Goal: Task Accomplishment & Management: Manage account settings

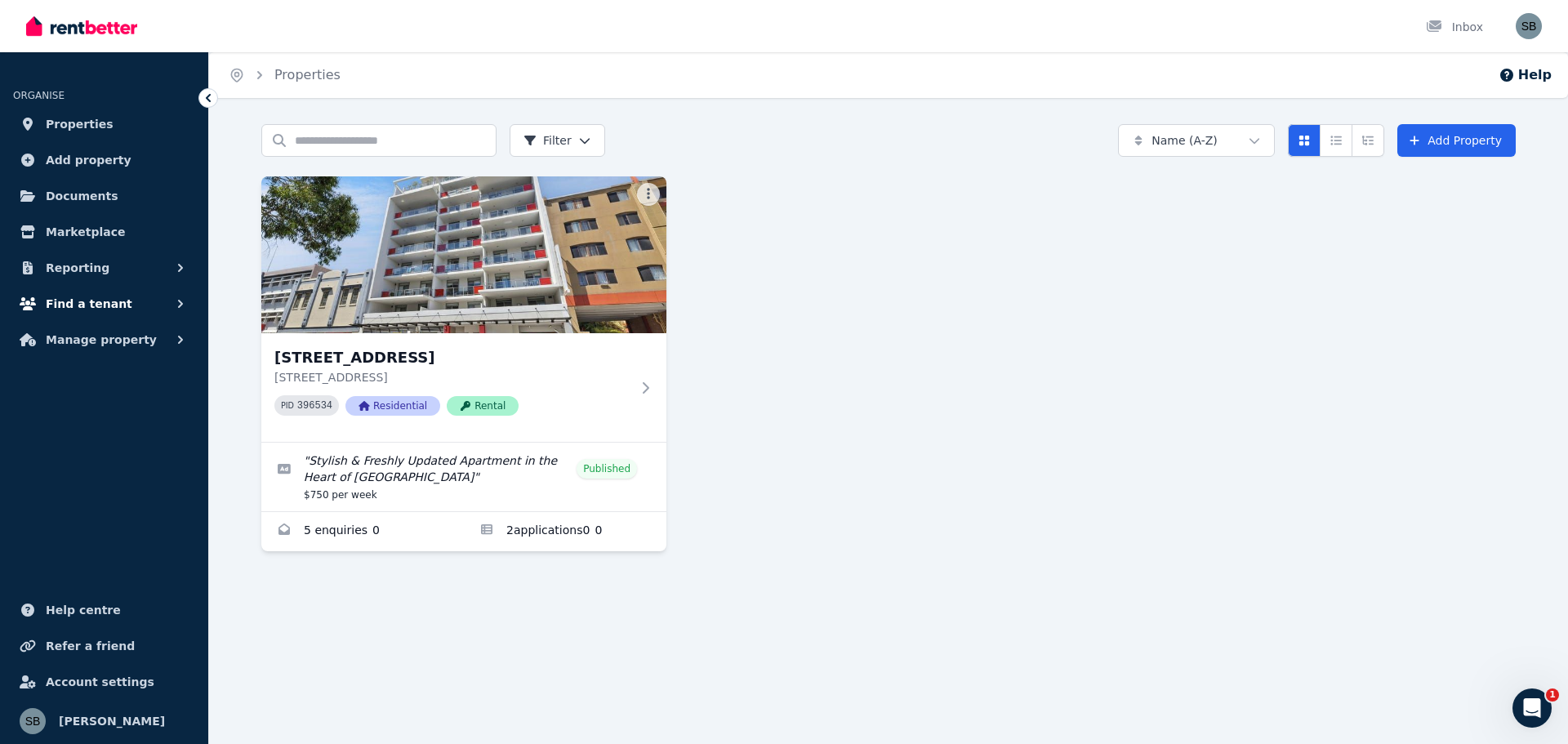
click at [104, 299] on span "Find a tenant" at bounding box center [88, 304] width 86 height 20
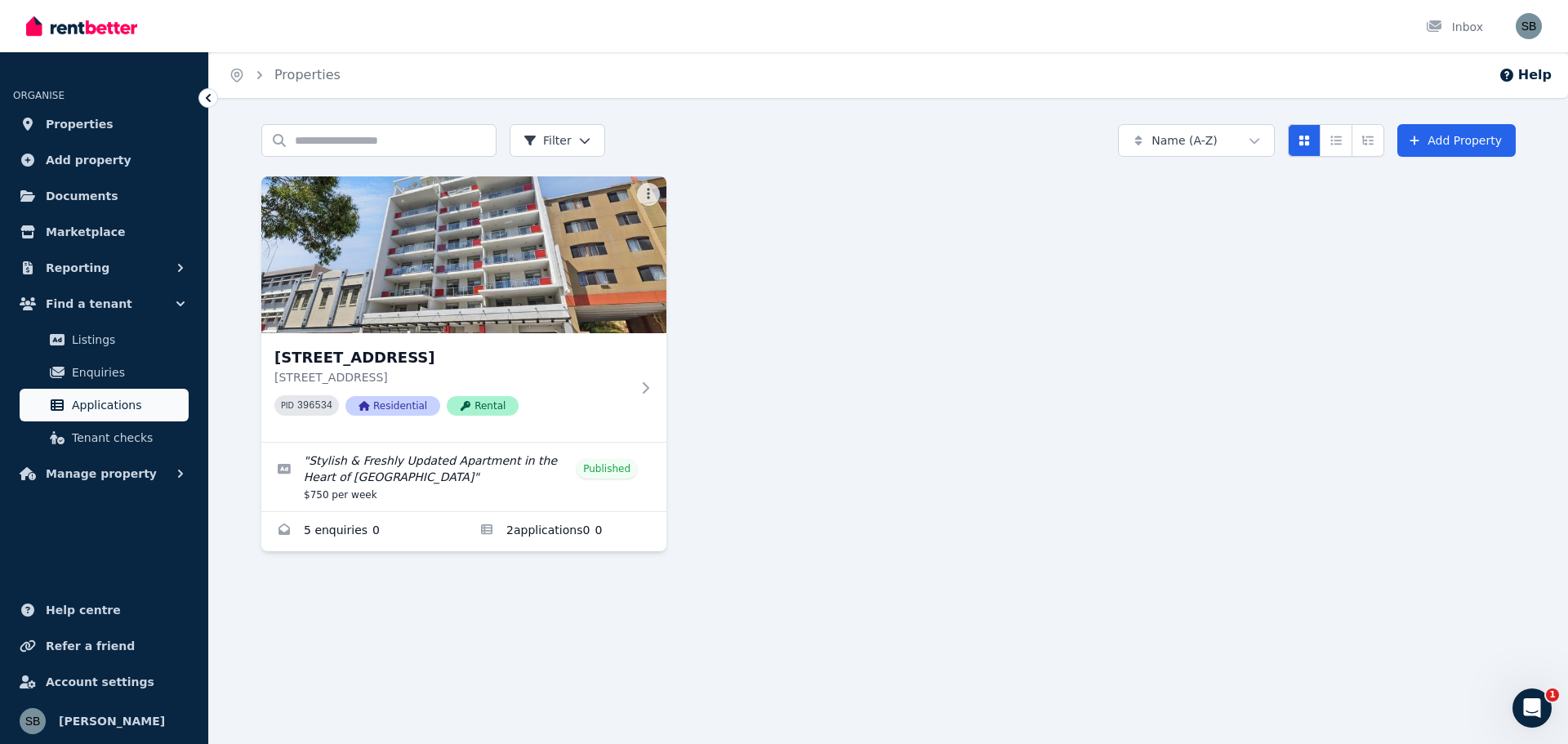
click at [94, 407] on span "Applications" at bounding box center [126, 406] width 110 height 20
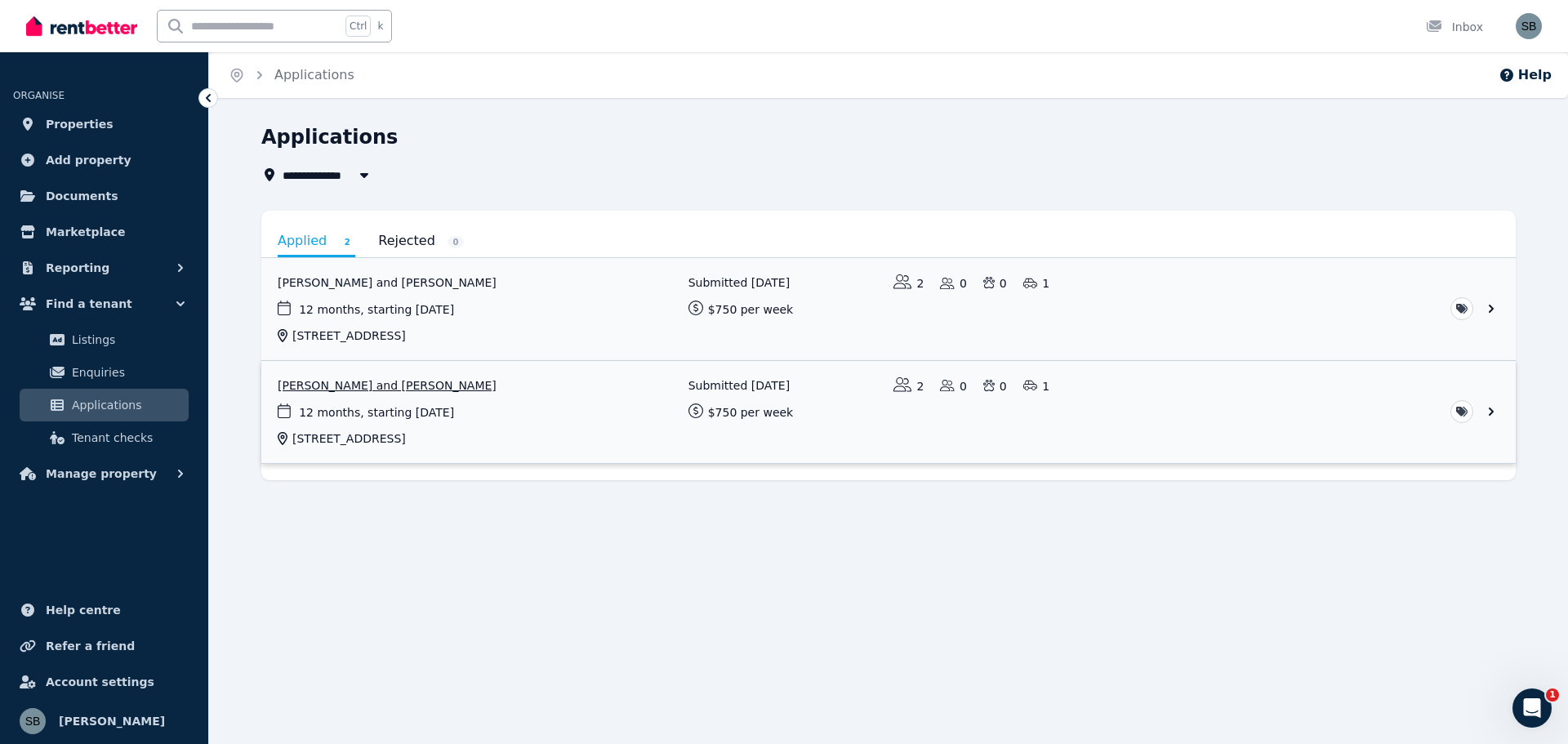
click at [364, 387] on link "View application: Sinead Burke and Sean Mc Inerney" at bounding box center [888, 412] width 1254 height 102
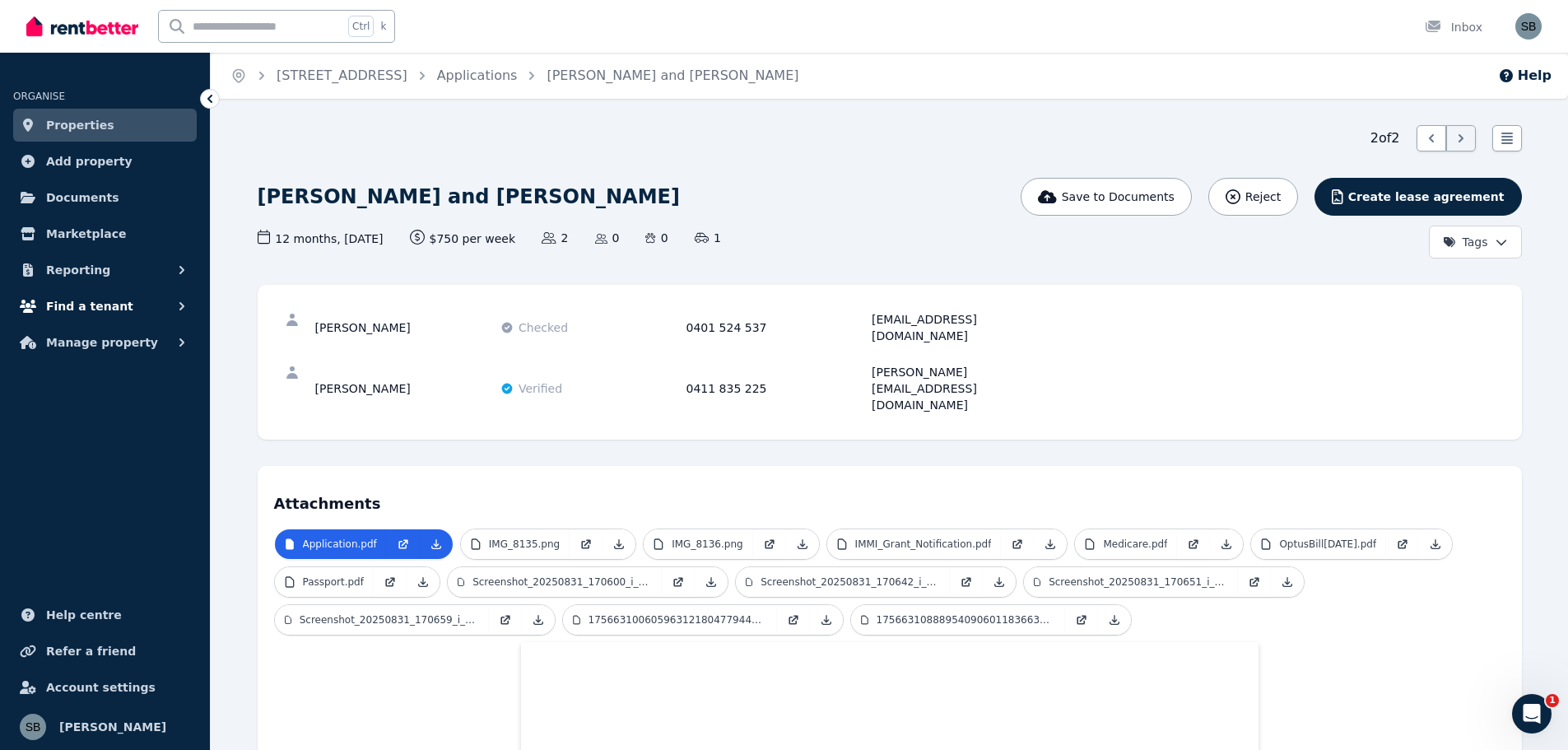
click at [85, 304] on span "Find a tenant" at bounding box center [89, 306] width 87 height 20
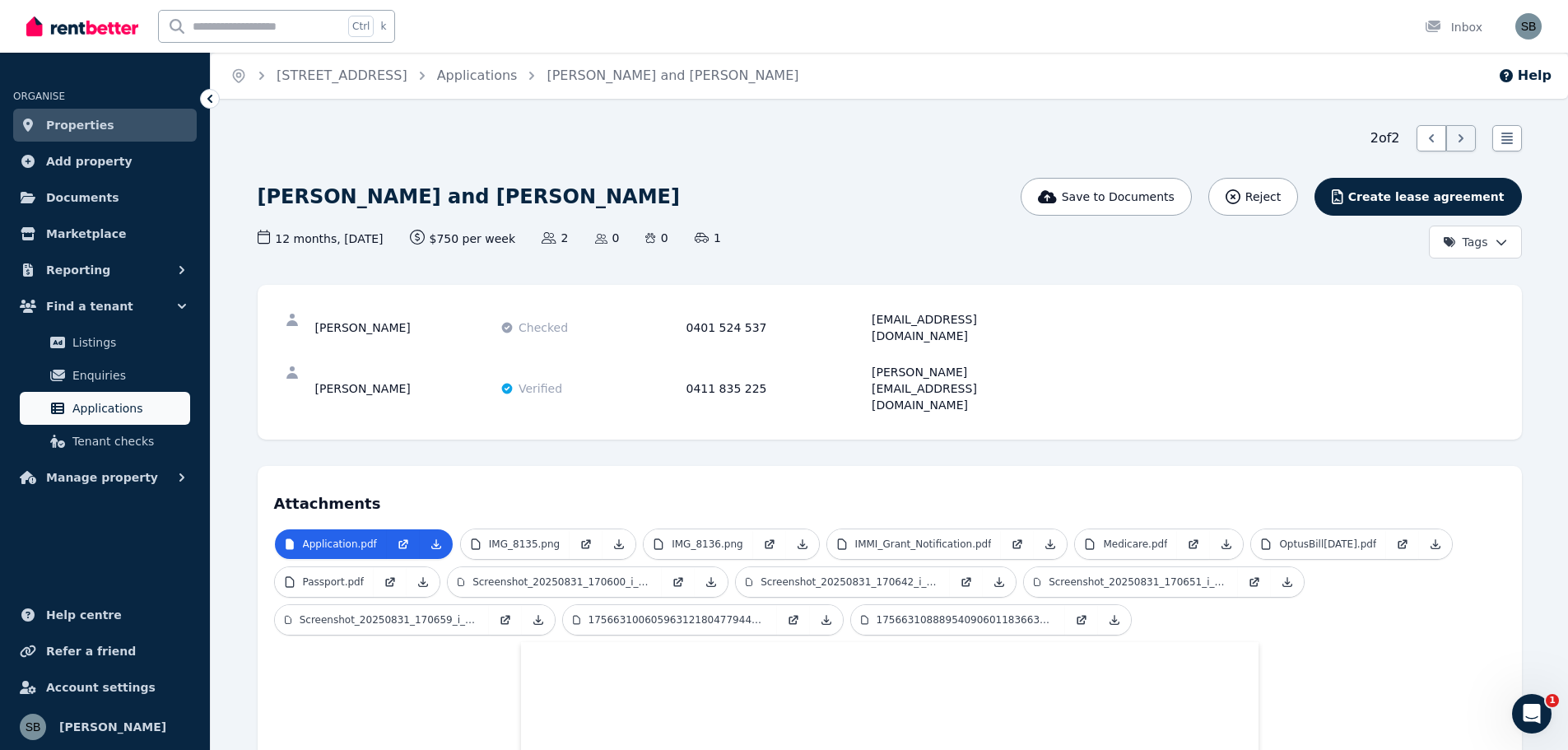
click at [93, 406] on span "Applications" at bounding box center [127, 409] width 111 height 20
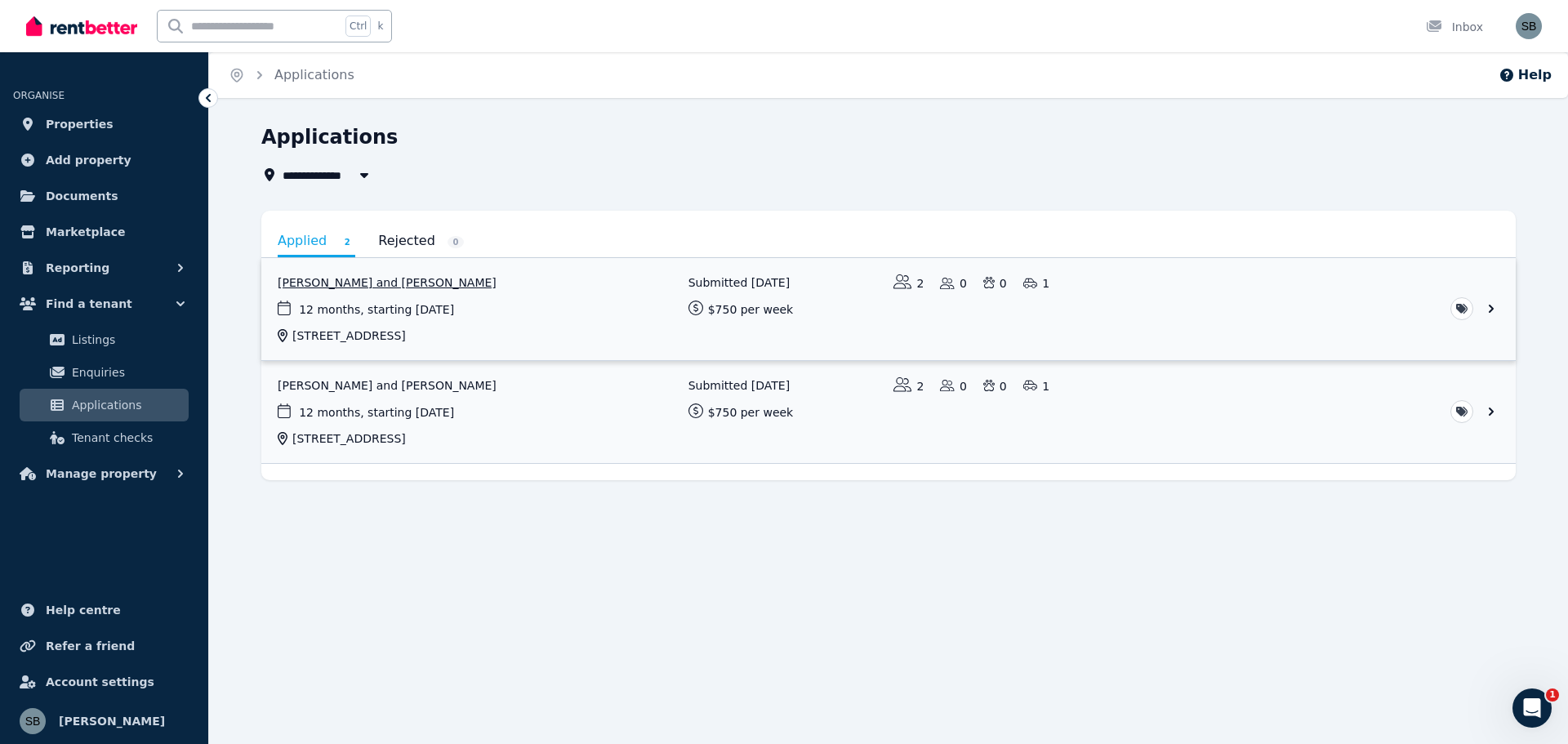
click at [381, 280] on link "View application: Hoi Ying Chan and Sifan Cai" at bounding box center [888, 309] width 1254 height 102
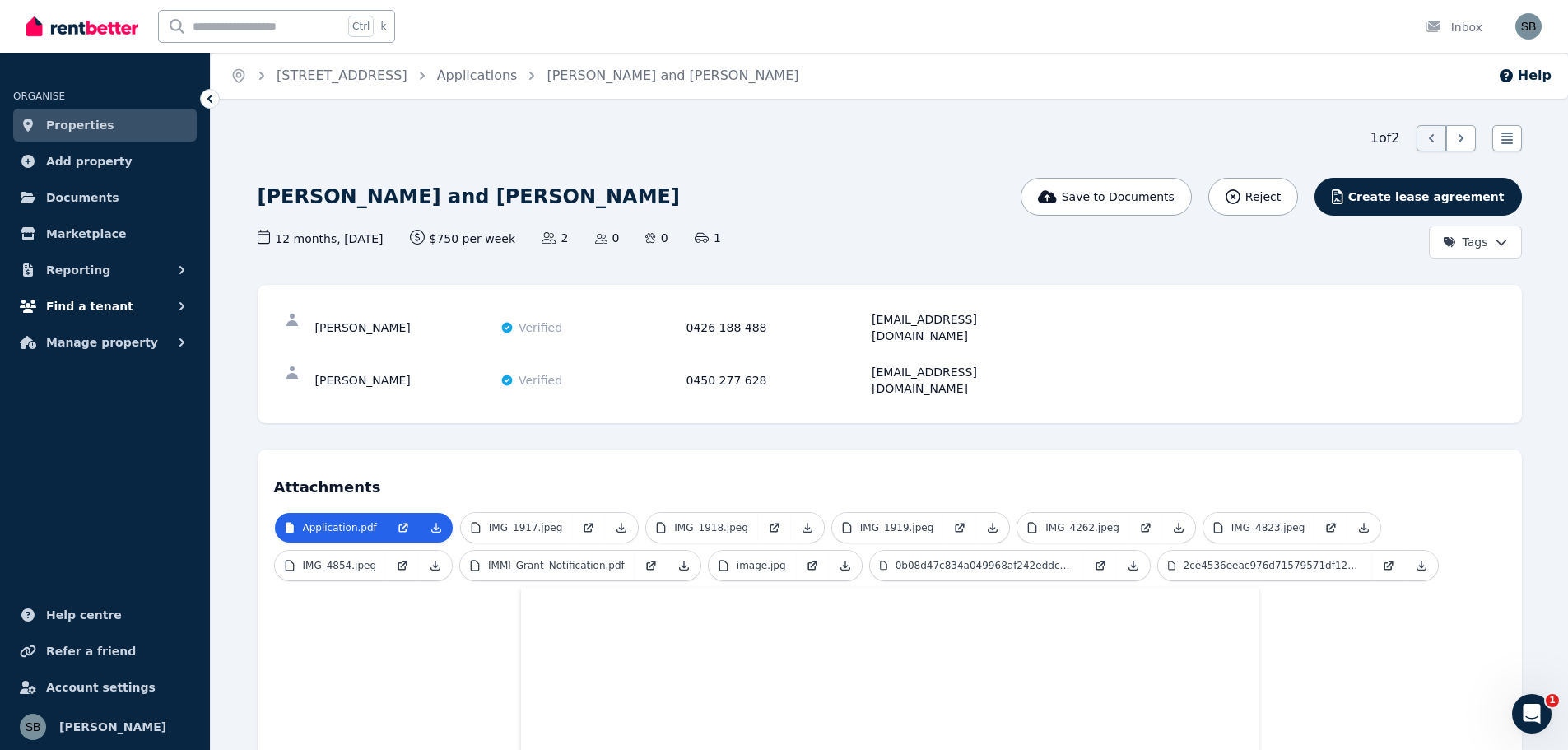
click at [84, 307] on span "Find a tenant" at bounding box center [89, 306] width 87 height 20
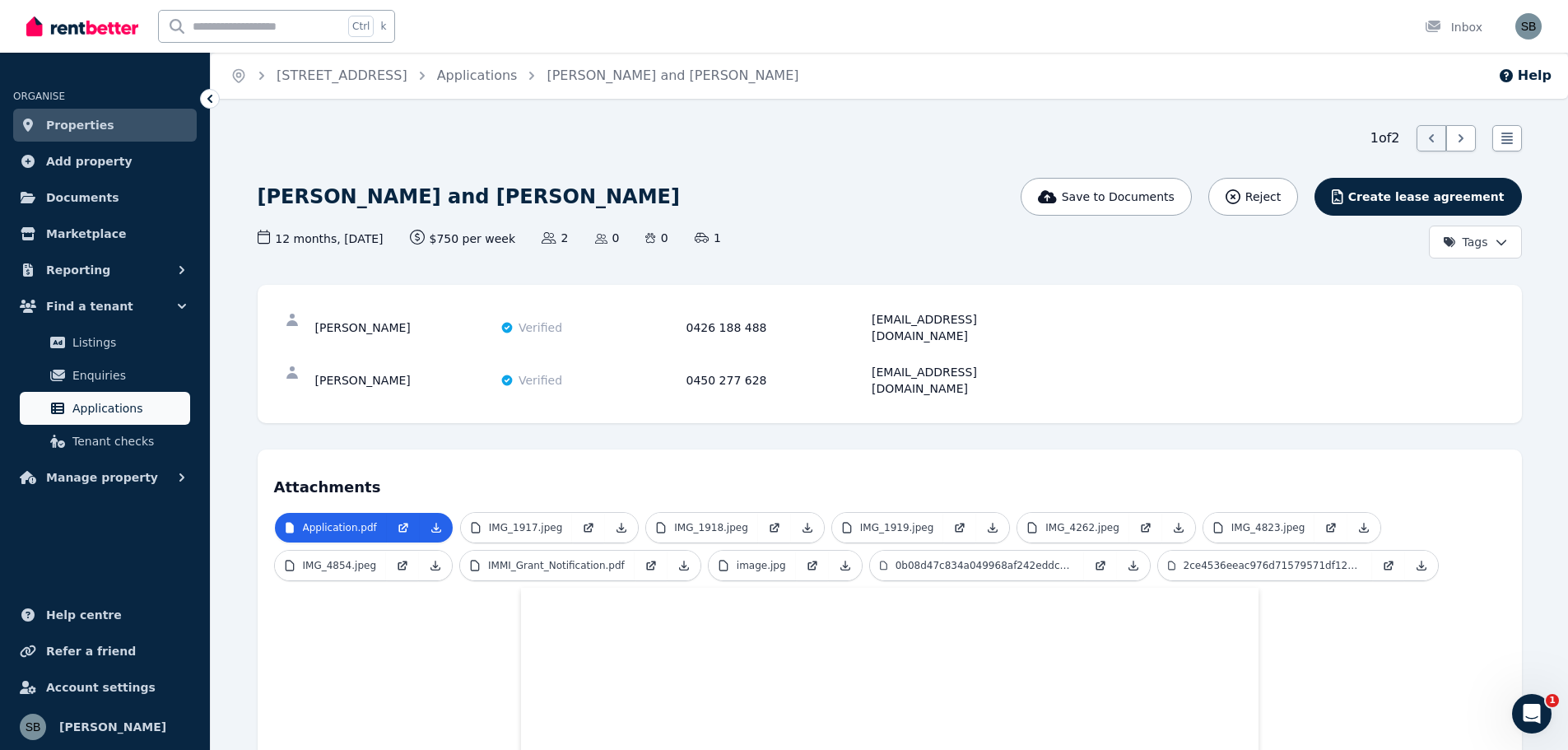
click at [95, 412] on span "Applications" at bounding box center [127, 409] width 111 height 20
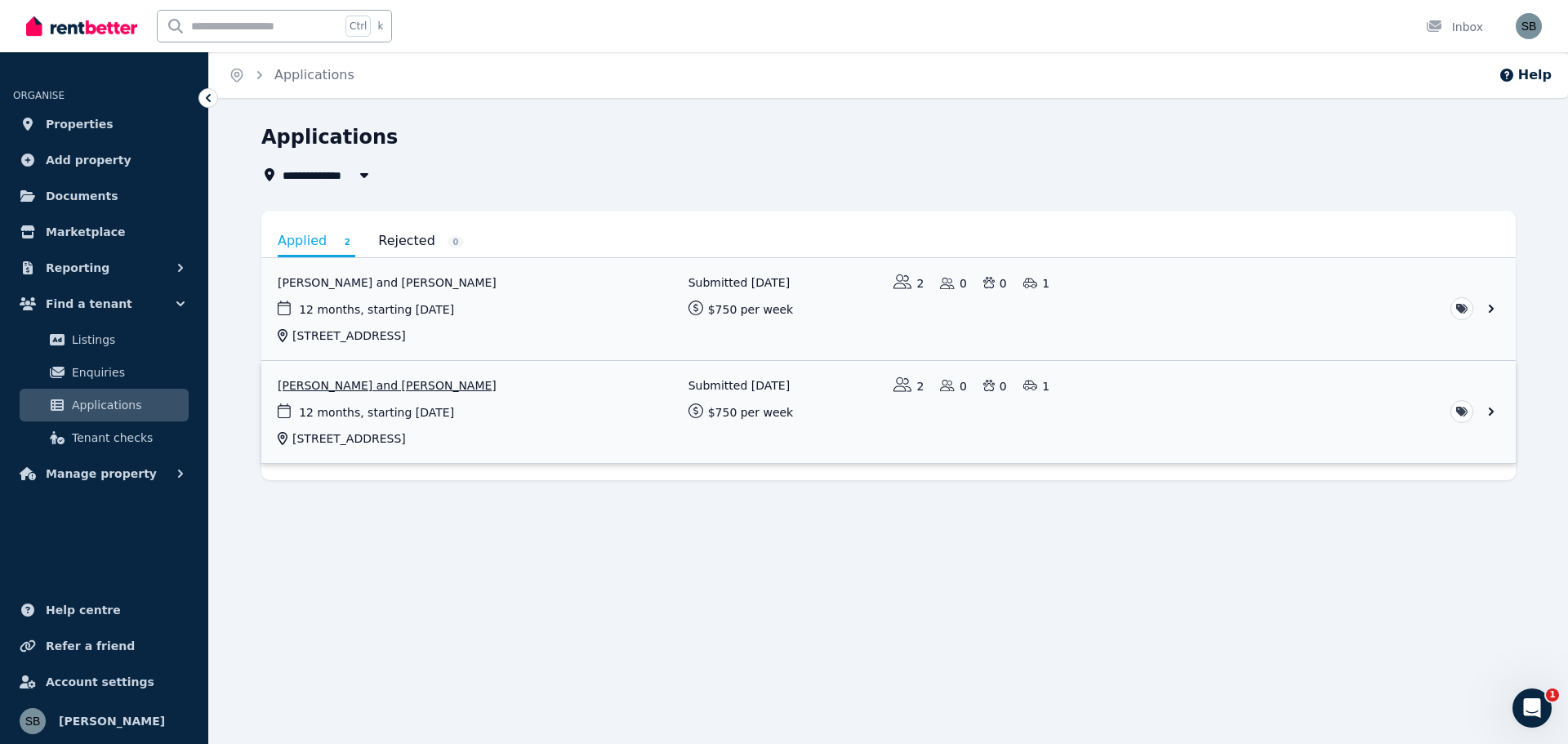
click at [380, 384] on link "View application: Sinead Burke and Sean Mc Inerney" at bounding box center [888, 412] width 1254 height 102
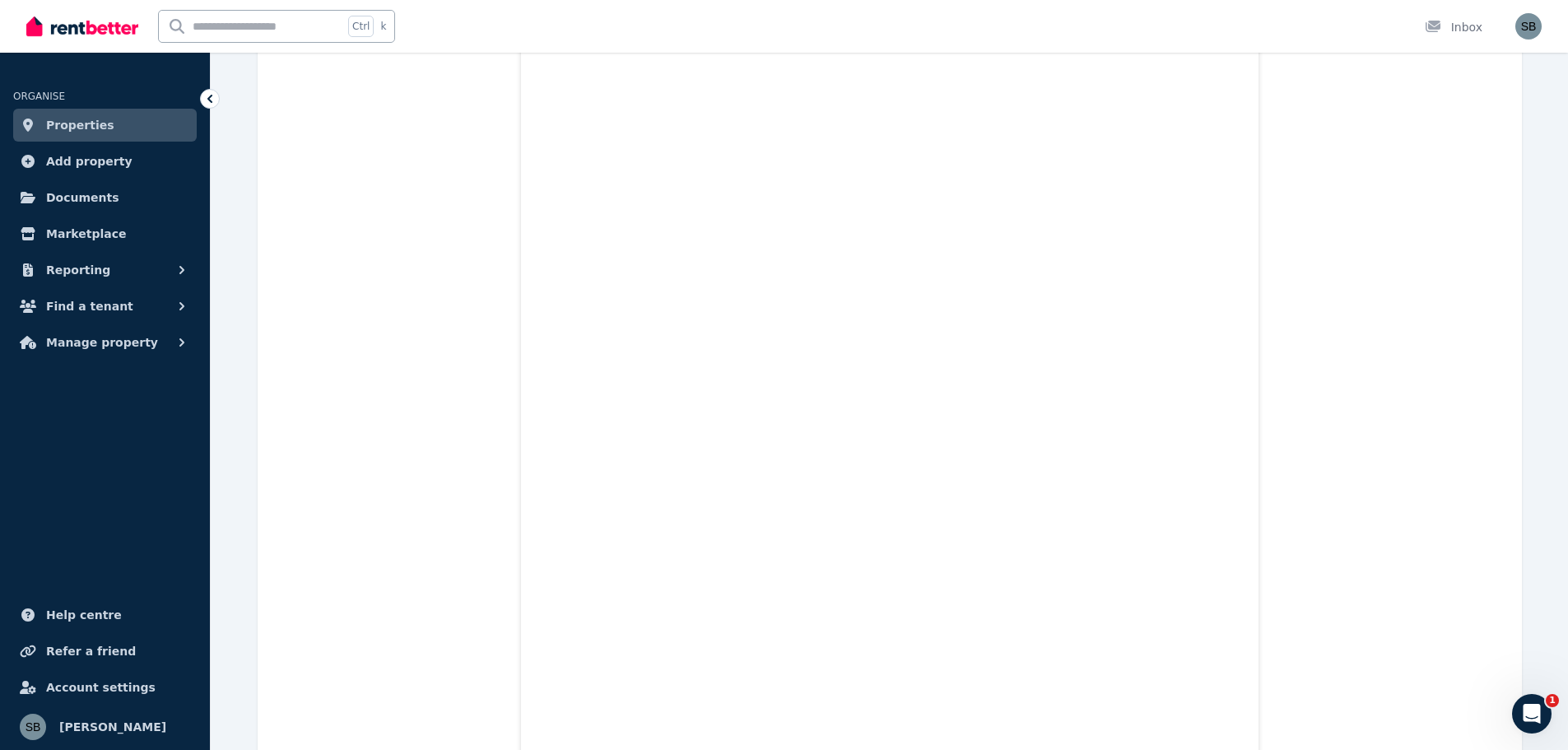
scroll to position [3062, 0]
click at [1526, 27] on img "button" at bounding box center [1529, 26] width 27 height 27
drag, startPoint x: 1451, startPoint y: 214, endPoint x: 1373, endPoint y: 184, distance: 83.6
click at [1448, 214] on span "Logout" at bounding box center [1463, 217] width 158 height 29
